Goal: Information Seeking & Learning: Check status

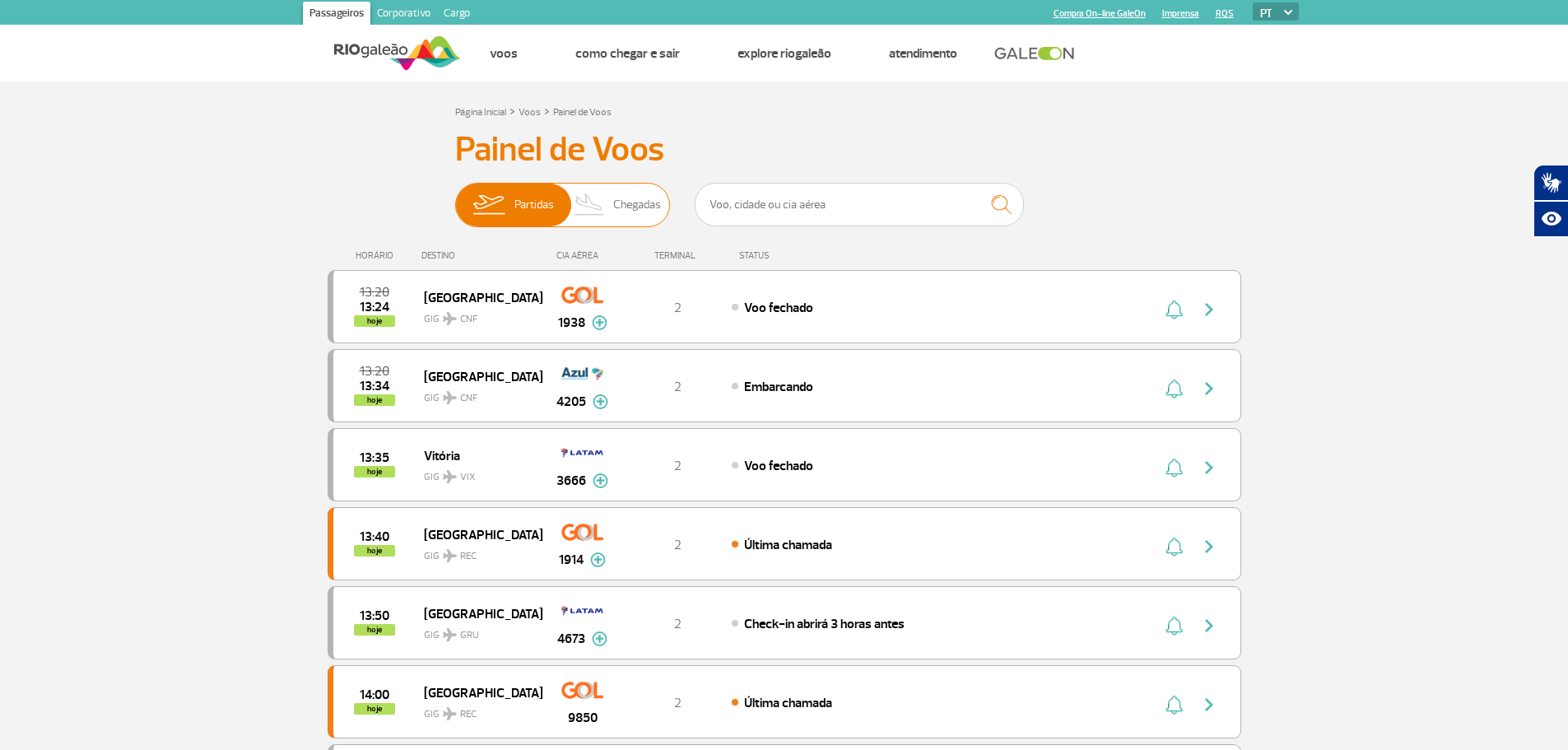
click at [629, 204] on span "Chegadas" at bounding box center [637, 205] width 48 height 43
click at [455, 197] on input "Partidas Chegadas" at bounding box center [455, 197] width 0 height 0
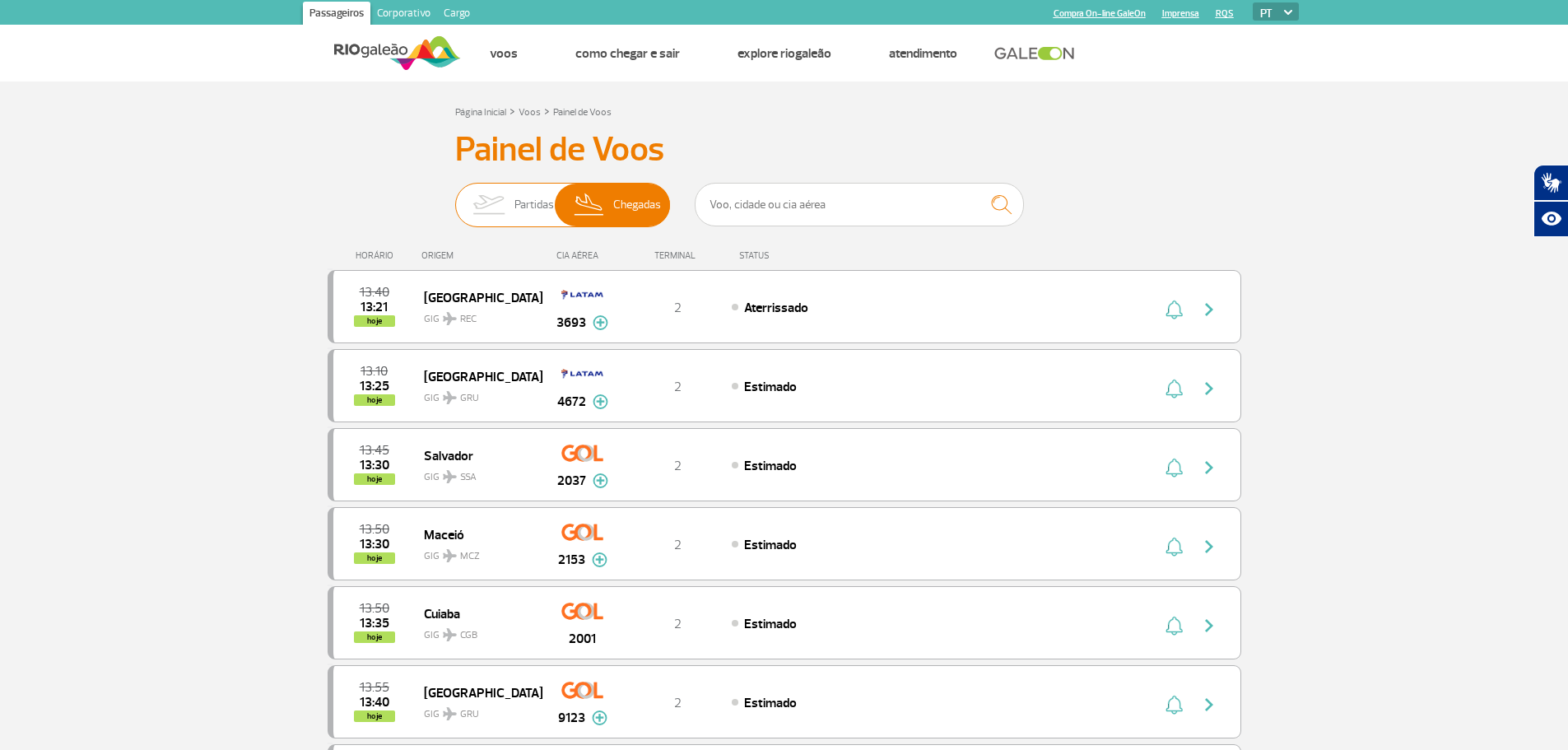
click at [501, 197] on img at bounding box center [488, 205] width 52 height 43
click at [455, 197] on input "Partidas Chegadas" at bounding box center [455, 197] width 0 height 0
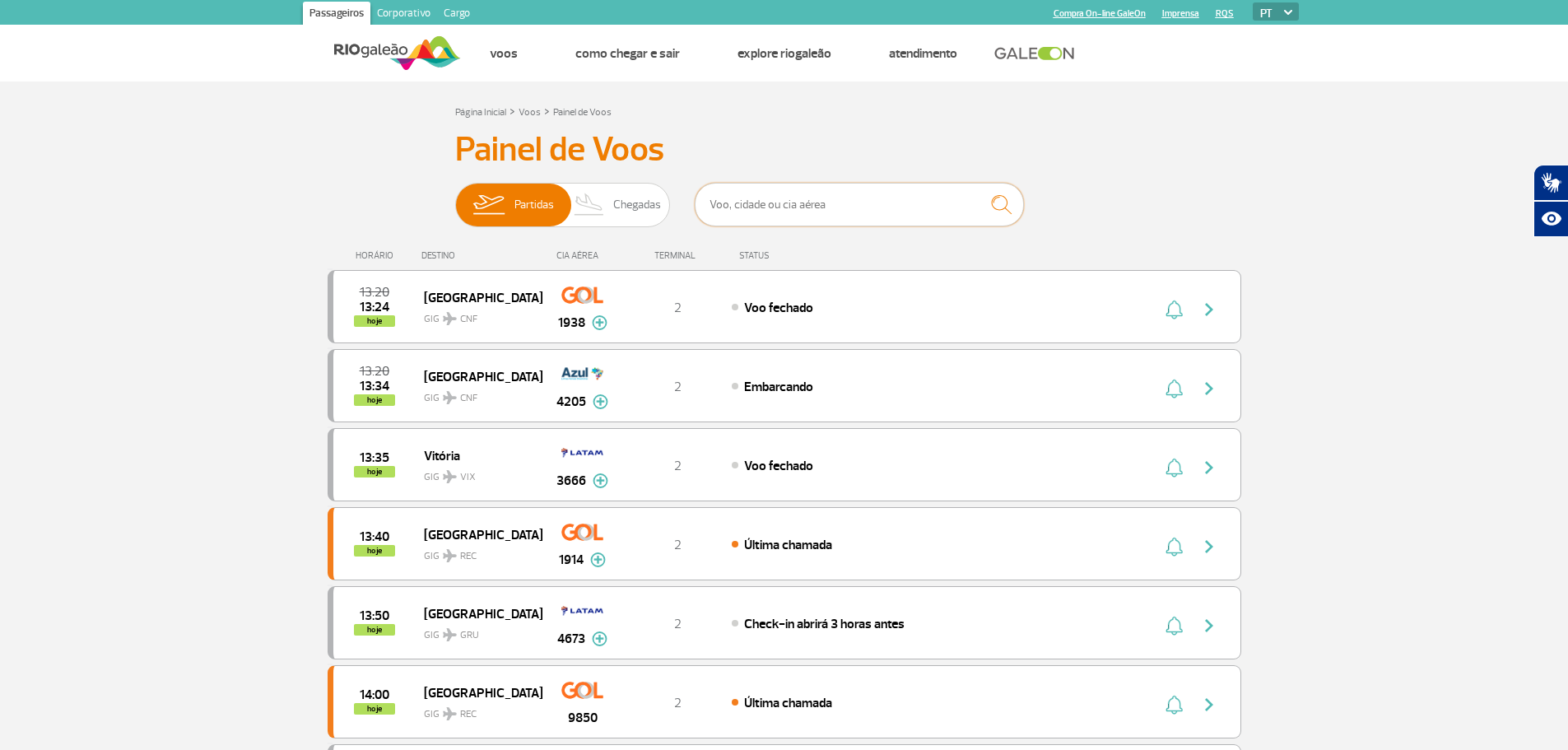
click at [729, 208] on input "text" at bounding box center [858, 204] width 329 height 44
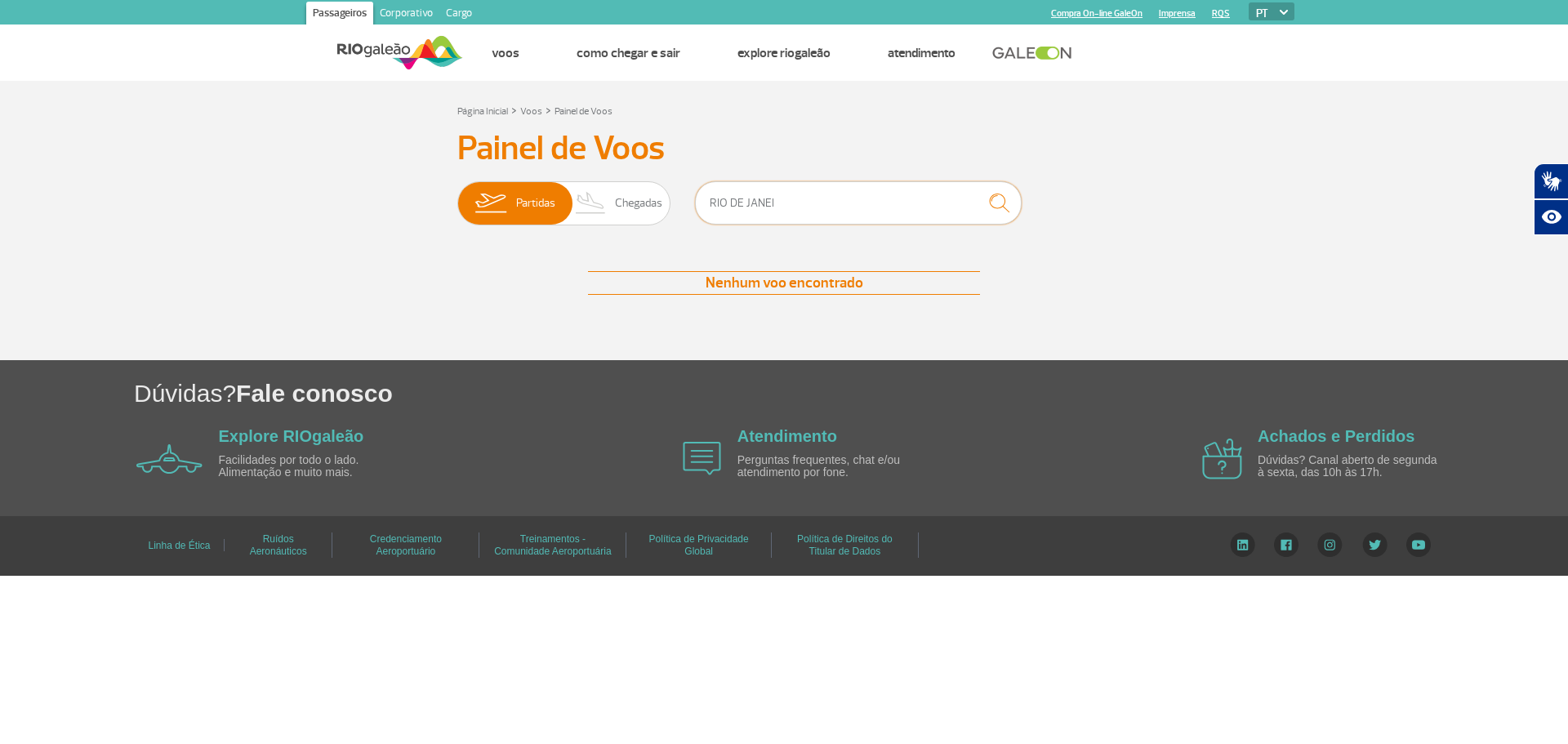
drag, startPoint x: 783, startPoint y: 209, endPoint x: 704, endPoint y: 209, distance: 79.0
click at [704, 209] on input "RIO DE JANEI" at bounding box center [858, 203] width 327 height 43
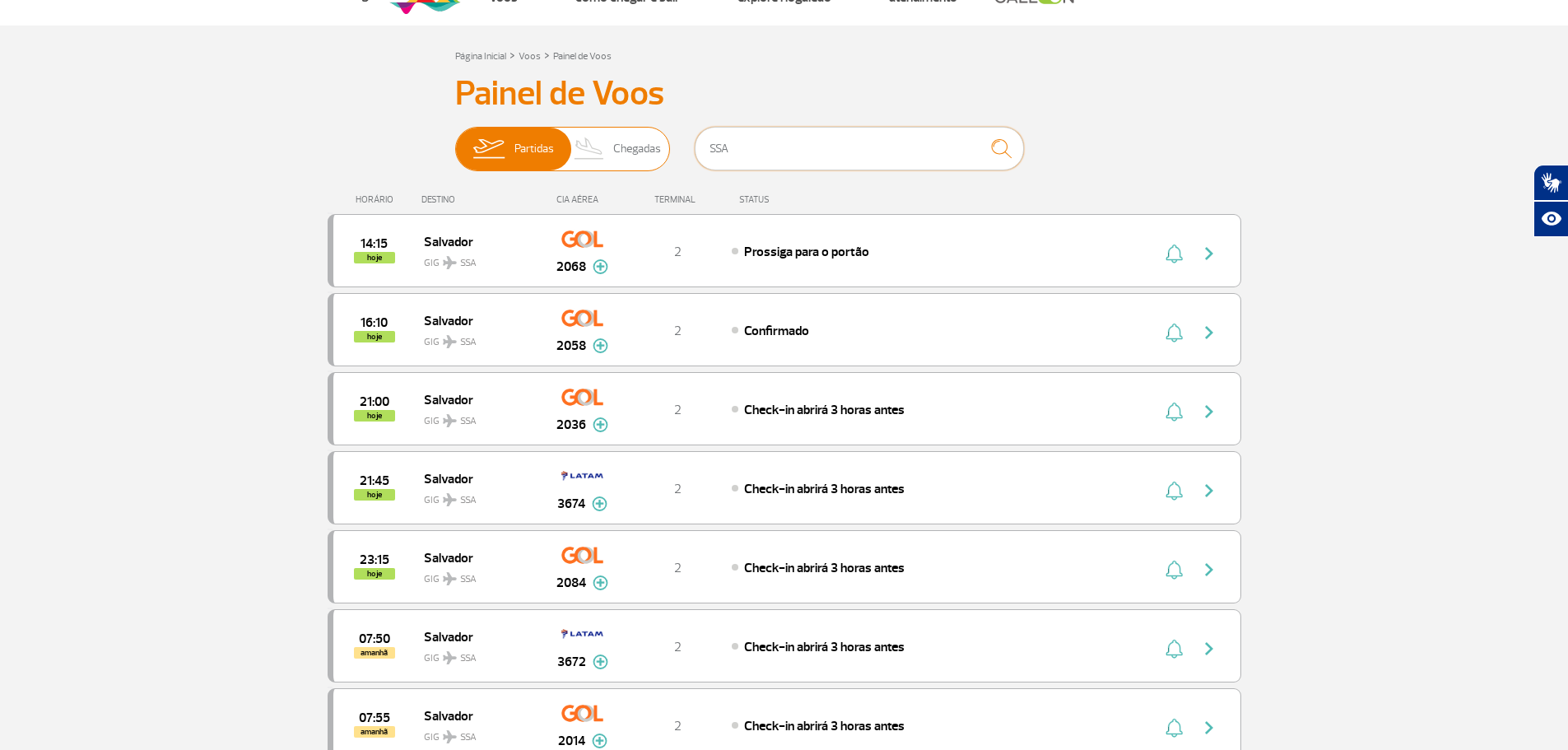
scroll to position [82, 0]
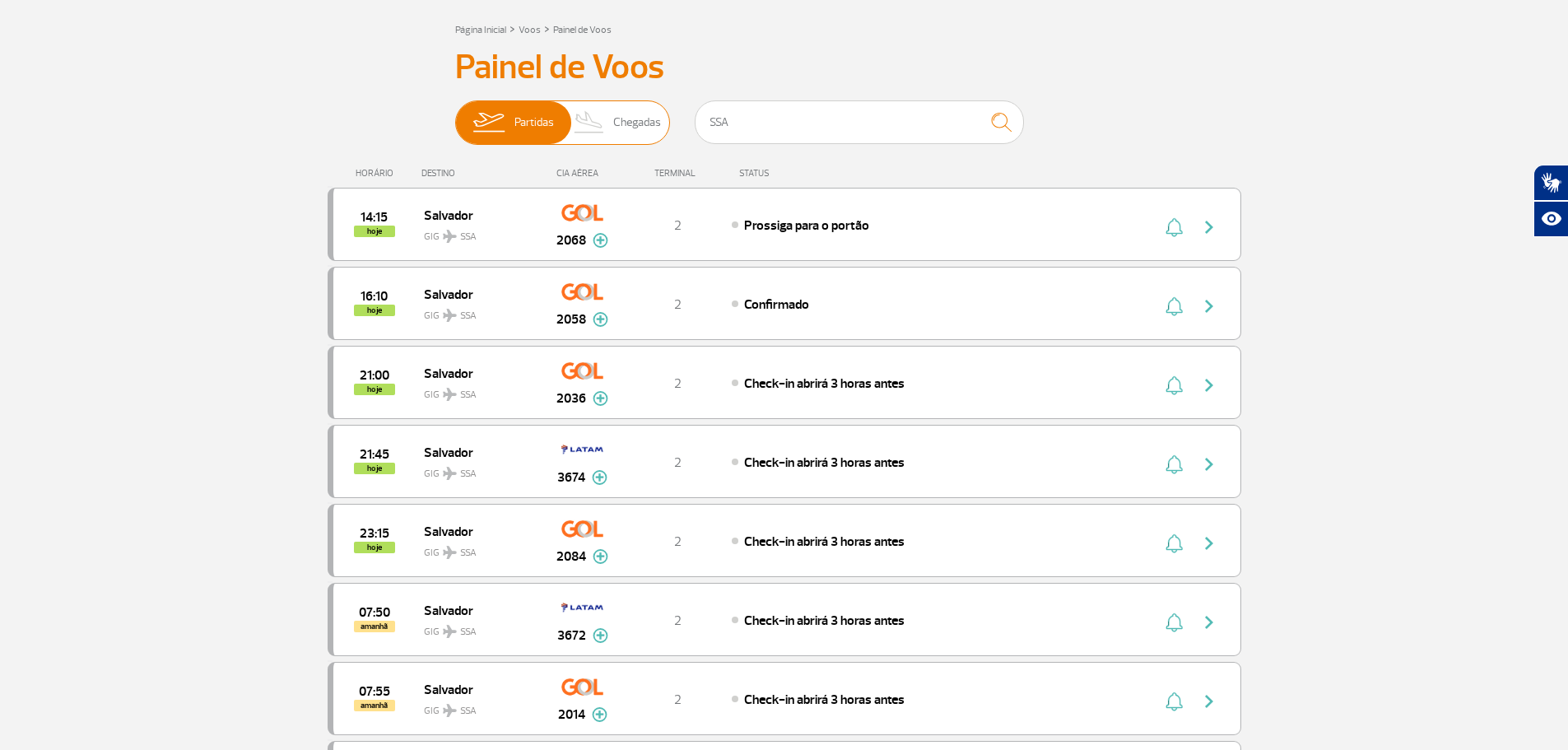
click at [622, 116] on span "Chegadas" at bounding box center [637, 122] width 48 height 43
click at [455, 115] on input "Partidas Chegadas" at bounding box center [455, 115] width 0 height 0
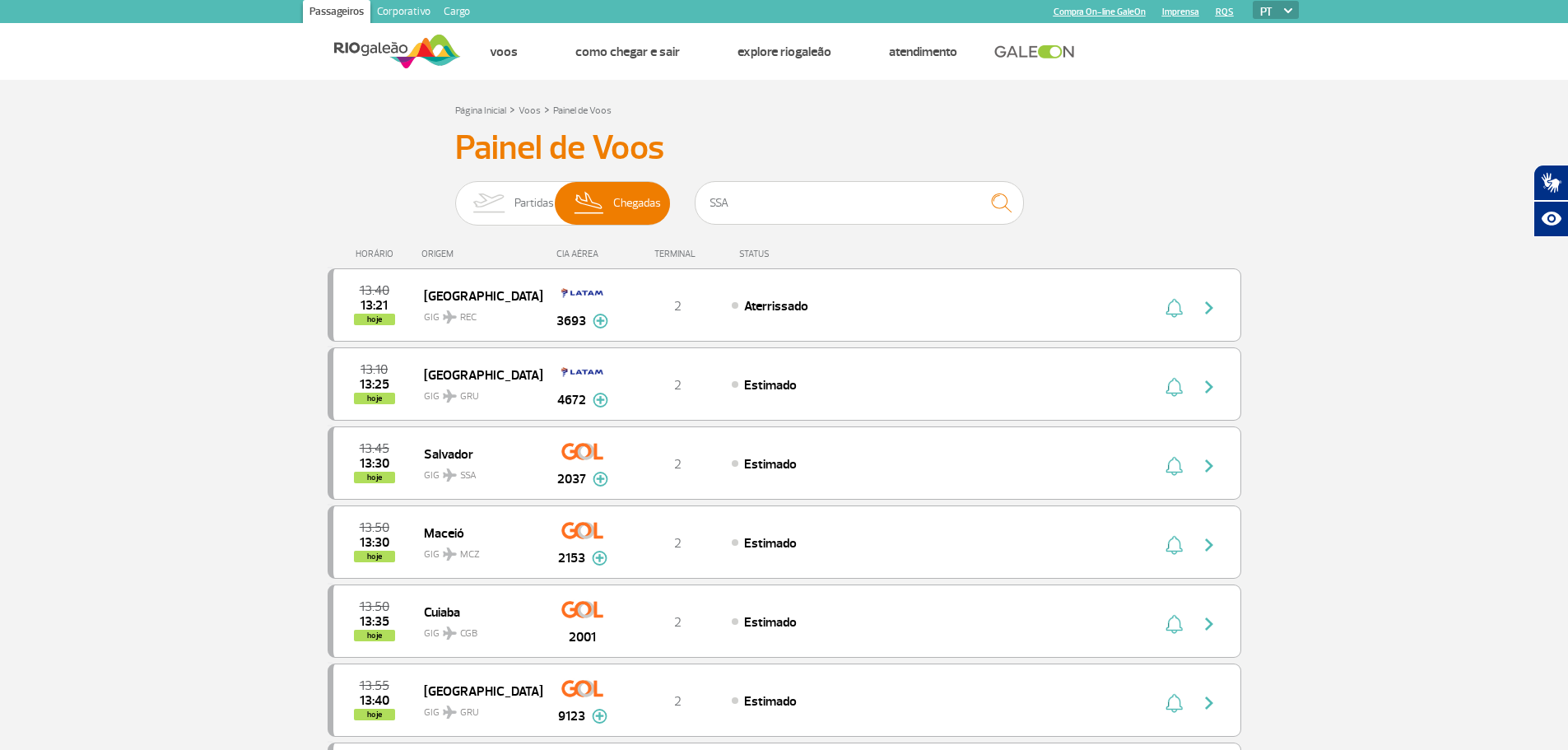
scroll to position [0, 0]
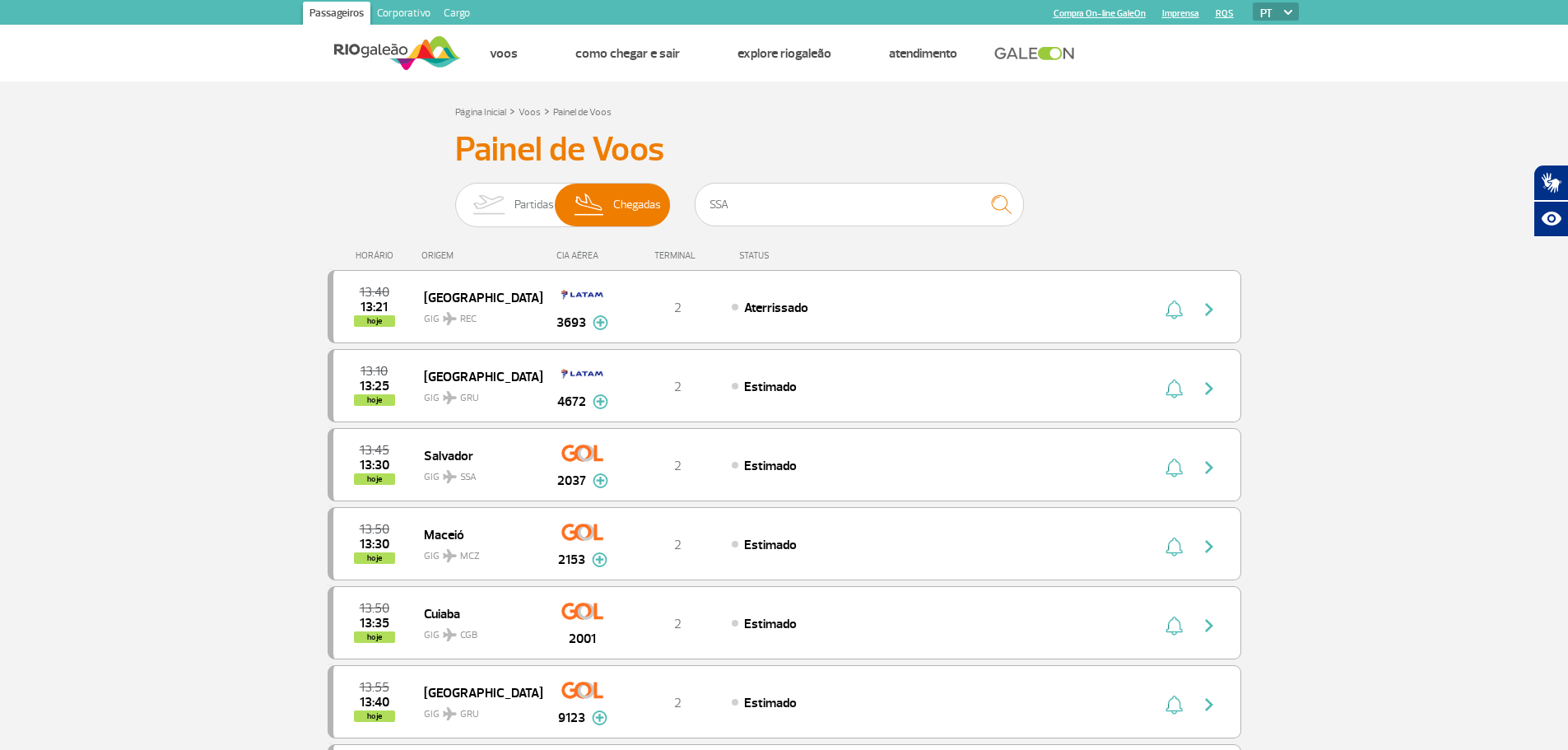
drag, startPoint x: 560, startPoint y: 256, endPoint x: 628, endPoint y: 257, distance: 68.0
click at [628, 257] on div "HORÁRIO ORIGEM CIA AÉREA TERMINAL STATUS" at bounding box center [784, 248] width 913 height 32
click at [659, 257] on div "TERMINAL" at bounding box center [677, 256] width 107 height 11
drag, startPoint x: 677, startPoint y: 255, endPoint x: 720, endPoint y: 254, distance: 43.0
click at [711, 254] on div "TERMINAL" at bounding box center [677, 256] width 107 height 11
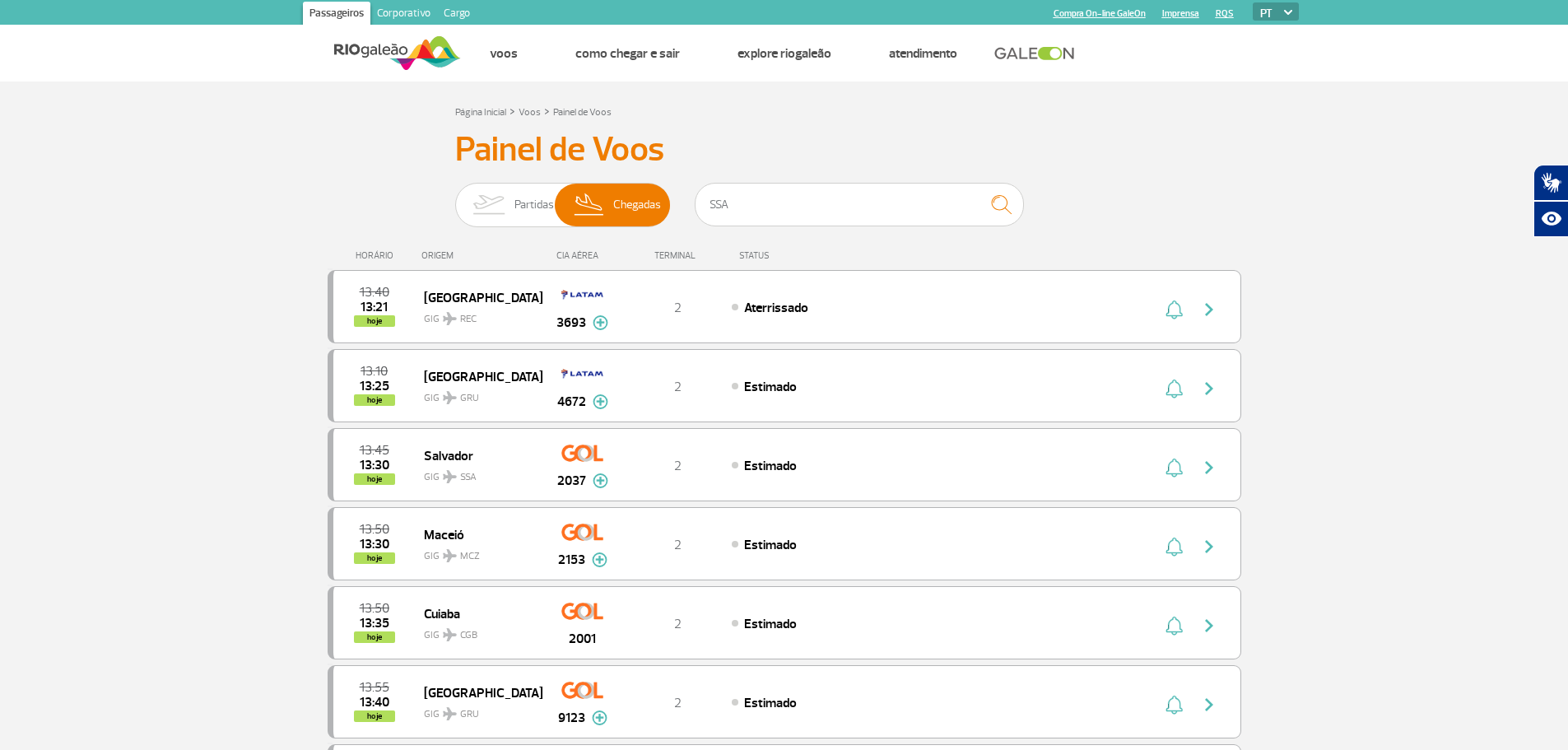
click at [747, 257] on div "STATUS" at bounding box center [798, 256] width 134 height 11
click at [773, 220] on input "SSA" at bounding box center [858, 204] width 329 height 44
drag, startPoint x: 793, startPoint y: 216, endPoint x: 701, endPoint y: 214, distance: 92.0
click at [701, 214] on input "SSA" at bounding box center [858, 204] width 329 height 44
click at [882, 218] on input "SSA" at bounding box center [858, 204] width 329 height 44
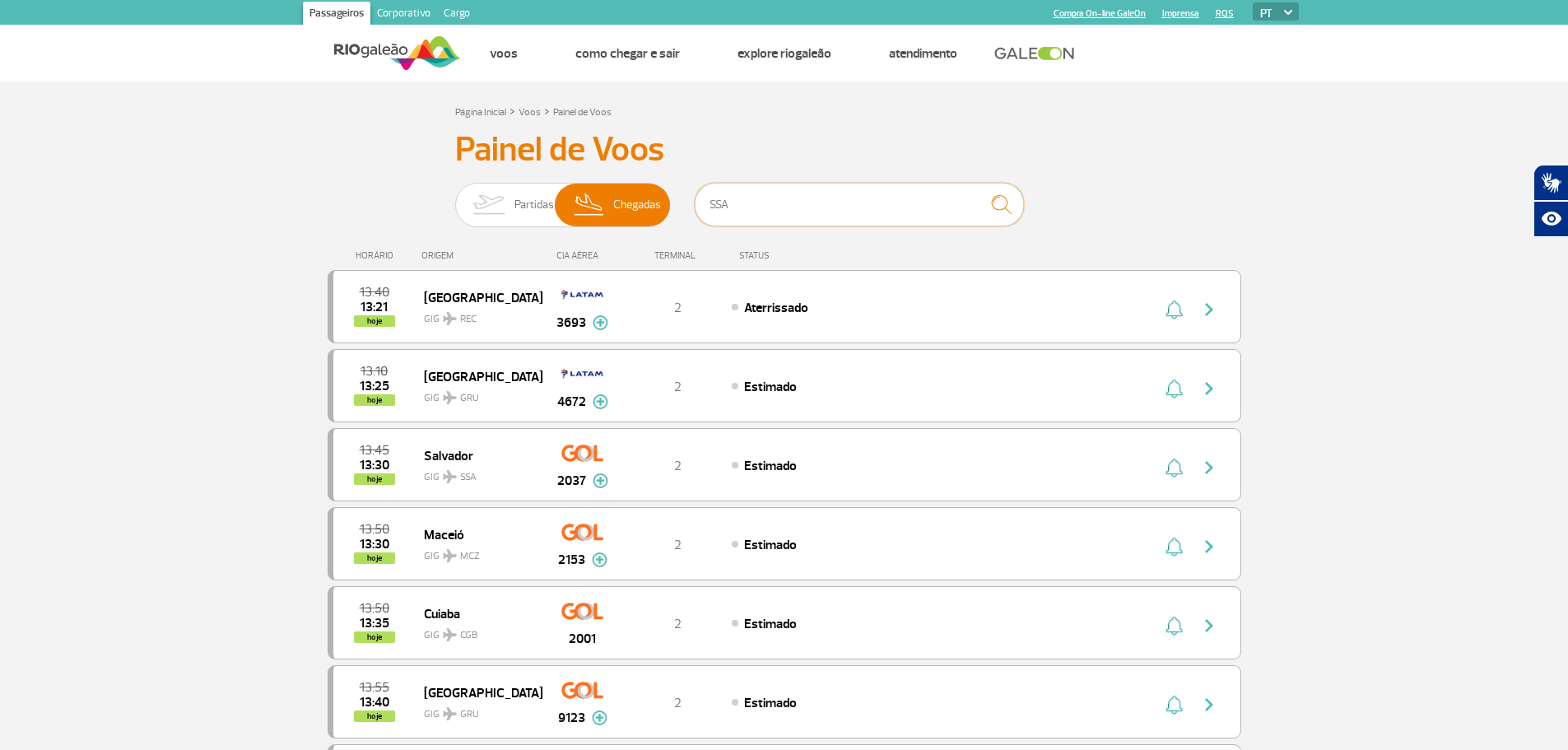
paste input "DU"
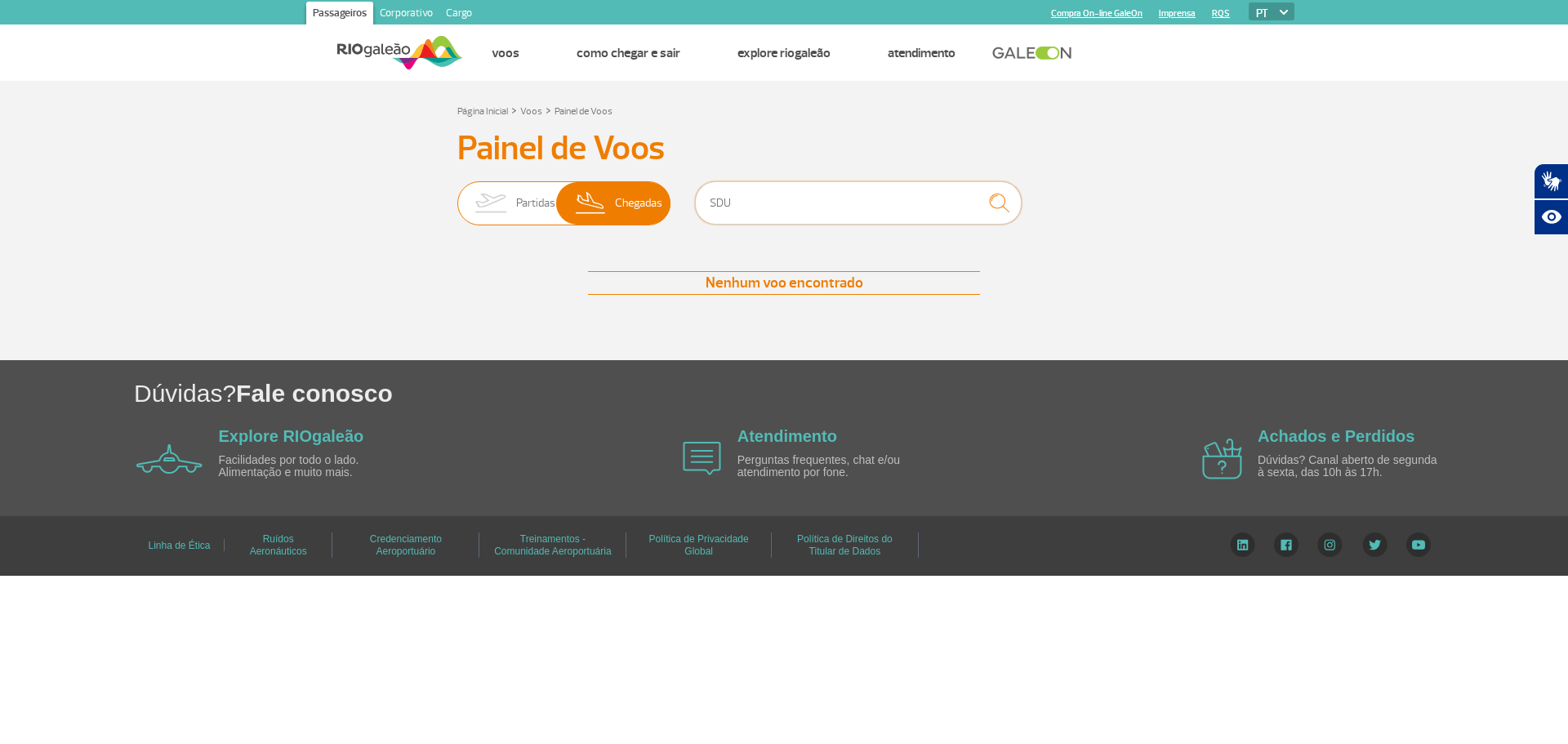
type input "SDU"
click at [535, 206] on span "Partidas" at bounding box center [535, 204] width 39 height 42
click at [457, 195] on input "Partidas Chegadas" at bounding box center [457, 195] width 0 height 0
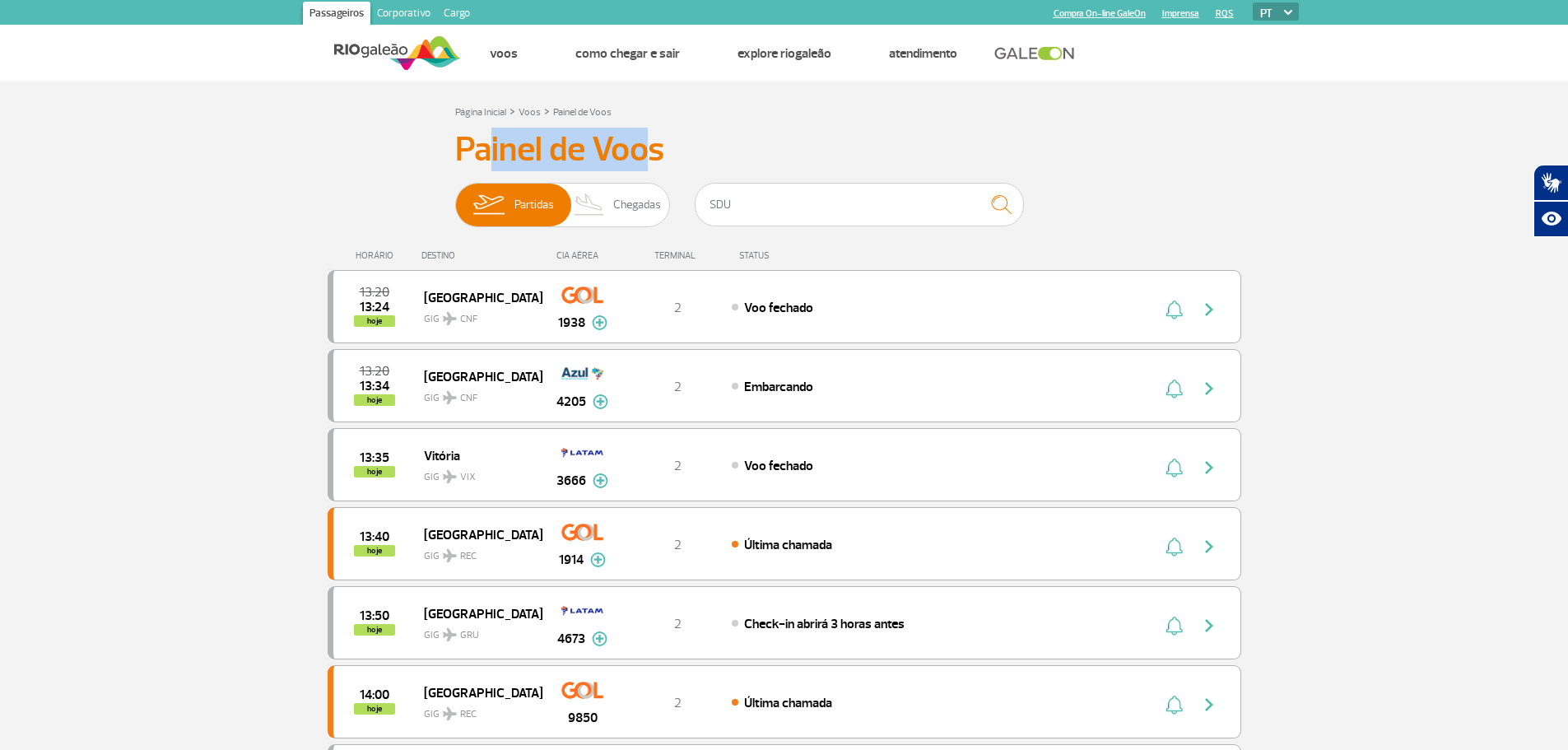
drag, startPoint x: 486, startPoint y: 145, endPoint x: 652, endPoint y: 142, distance: 166.0
click at [652, 142] on h3 "Painel de Voos" at bounding box center [784, 150] width 658 height 41
click at [678, 152] on h3 "Painel de Voos" at bounding box center [784, 150] width 658 height 41
